Goal: Check status: Check status

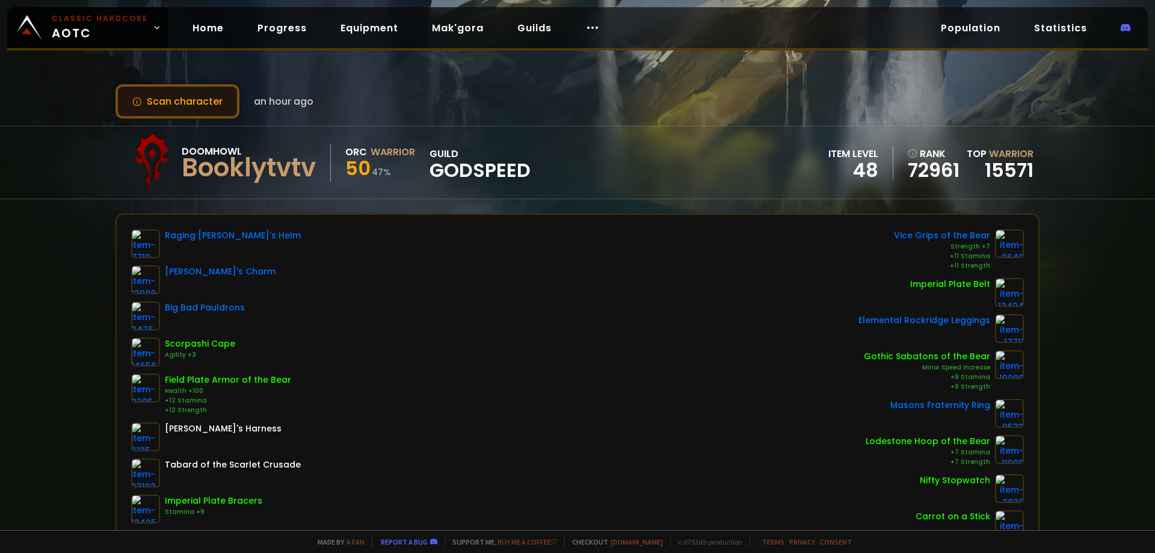
click at [221, 97] on button "Scan character" at bounding box center [177, 101] width 124 height 34
click at [224, 99] on button "Scan character" at bounding box center [177, 101] width 124 height 34
